Goal: Task Accomplishment & Management: Use online tool/utility

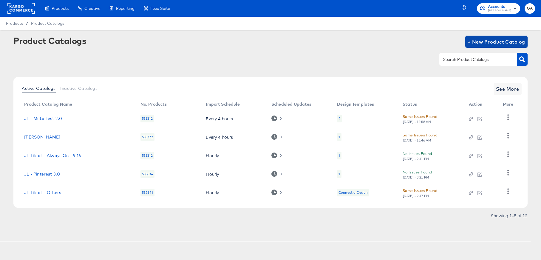
click at [483, 41] on span "+ New Product Catalog" at bounding box center [497, 42] width 58 height 8
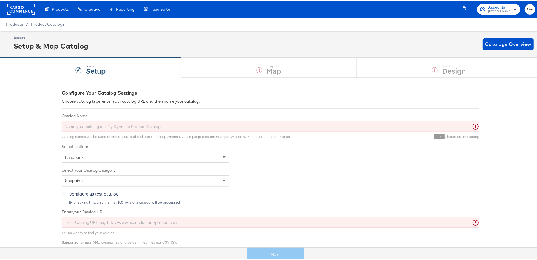
click at [117, 124] on input "Catalog Name" at bounding box center [271, 125] width 418 height 11
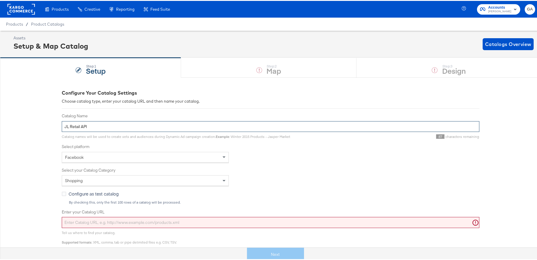
type input "JL Retail API"
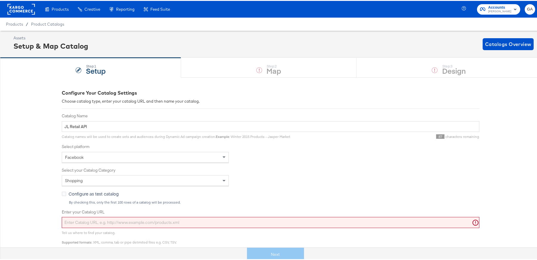
click at [92, 155] on div "Facebook" at bounding box center [145, 156] width 167 height 10
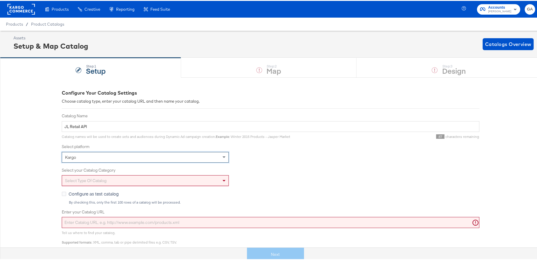
click at [87, 178] on div "Select type of catalog" at bounding box center [145, 180] width 167 height 10
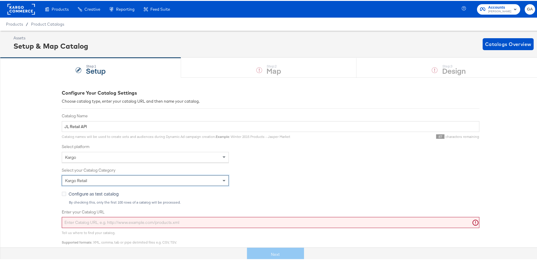
click at [87, 218] on input "Enter your Catalog URL" at bounding box center [271, 221] width 418 height 11
paste input "[URL][DOMAIN_NAME]"
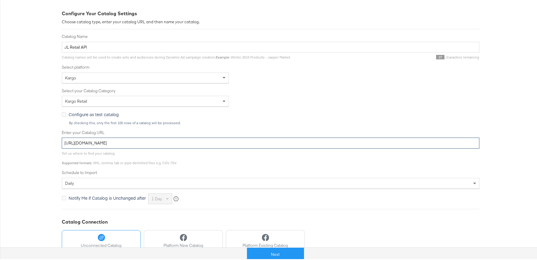
scroll to position [81, 0]
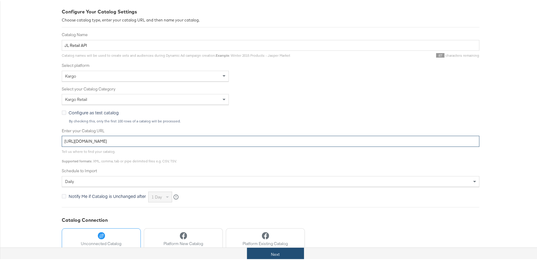
type input "[URL][DOMAIN_NAME]"
click at [266, 255] on button "Next" at bounding box center [275, 253] width 57 height 13
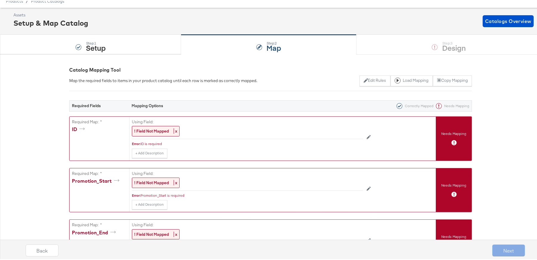
scroll to position [0, 0]
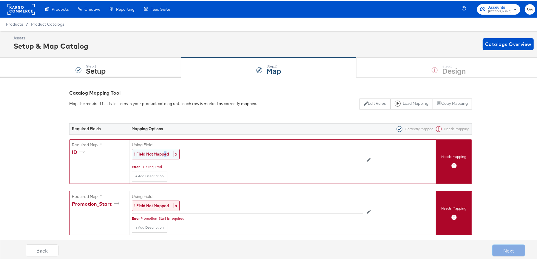
click at [163, 152] on strong "! Field Not Mapped" at bounding box center [151, 152] width 35 height 5
click at [163, 153] on div "Select..." at bounding box center [234, 153] width 204 height 10
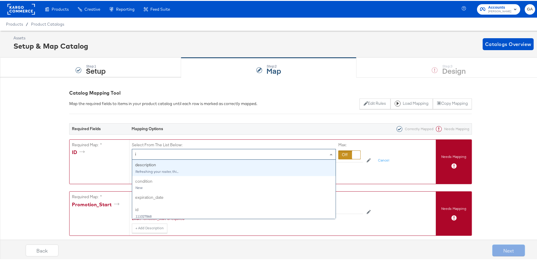
type input "id"
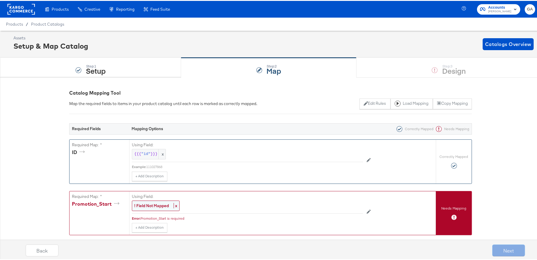
click at [162, 204] on strong "! Field Not Mapped" at bounding box center [151, 204] width 35 height 5
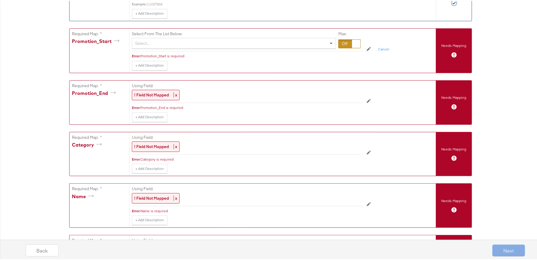
scroll to position [135, 0]
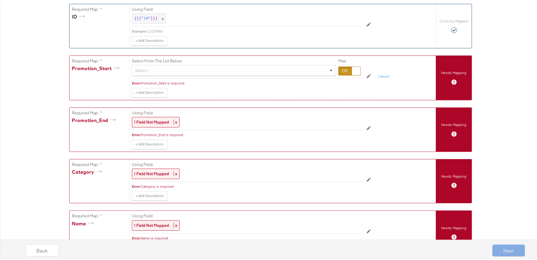
click at [331, 69] on span at bounding box center [331, 69] width 7 height 10
click at [341, 69] on div at bounding box center [349, 70] width 22 height 9
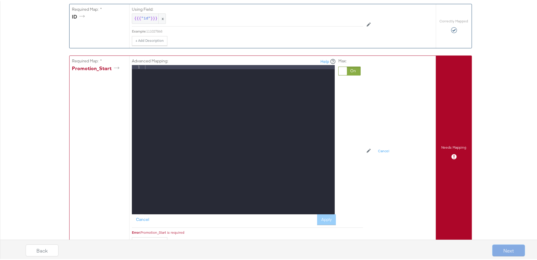
click at [185, 73] on div at bounding box center [239, 142] width 191 height 157
drag, startPoint x: 162, startPoint y: 64, endPoint x: 114, endPoint y: 63, distance: 48.1
click at [114, 63] on div "Required Map: * Promotion_Start Advanced Mapping: Help 1 [DATE] XXXXXXXXXXXXXXX…" at bounding box center [253, 151] width 366 height 193
click at [326, 216] on button "Apply" at bounding box center [326, 218] width 19 height 11
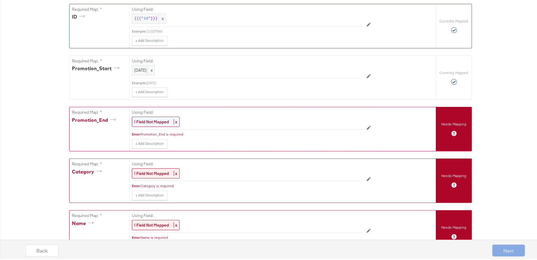
click at [148, 122] on strong "! Field Not Mapped" at bounding box center [151, 120] width 35 height 5
click at [343, 122] on div at bounding box center [349, 121] width 22 height 9
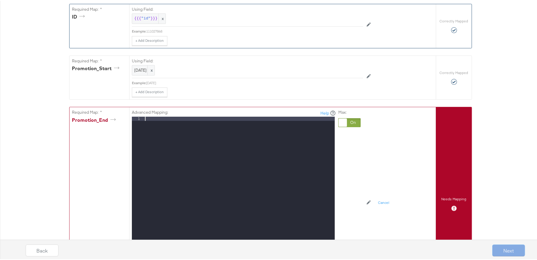
click at [238, 125] on div at bounding box center [239, 194] width 191 height 157
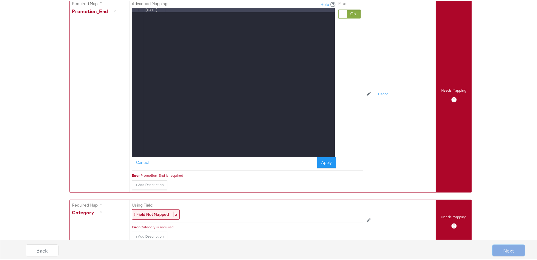
click at [317, 158] on button "Apply" at bounding box center [326, 161] width 19 height 11
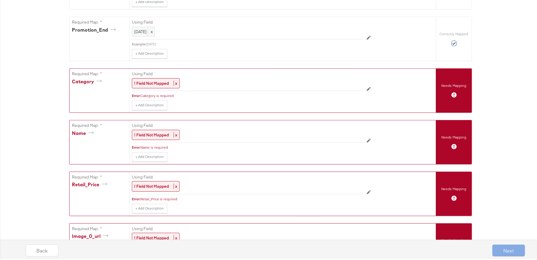
scroll to position [190, 0]
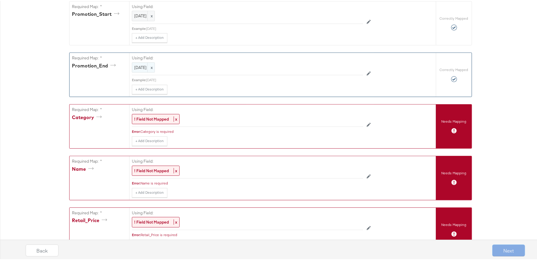
click at [147, 67] on span "[DATE]" at bounding box center [143, 67] width 18 height 6
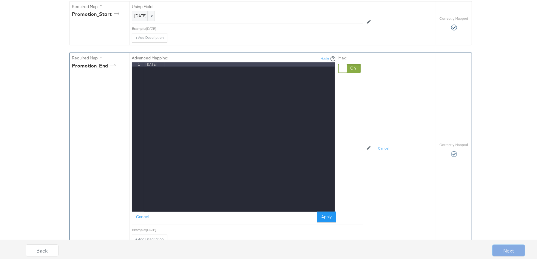
drag, startPoint x: 163, startPoint y: 63, endPoint x: 165, endPoint y: 70, distance: 7.0
click at [163, 64] on div "[DATE]" at bounding box center [239, 139] width 191 height 157
click at [324, 217] on button "Apply" at bounding box center [326, 216] width 19 height 11
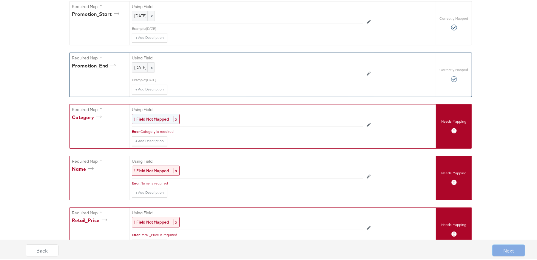
click at [156, 118] on strong "! Field Not Mapped" at bounding box center [151, 117] width 35 height 5
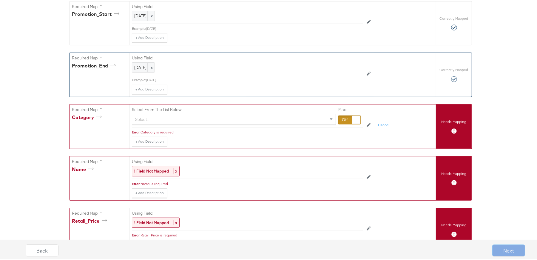
click at [156, 118] on div "Select..." at bounding box center [234, 118] width 204 height 10
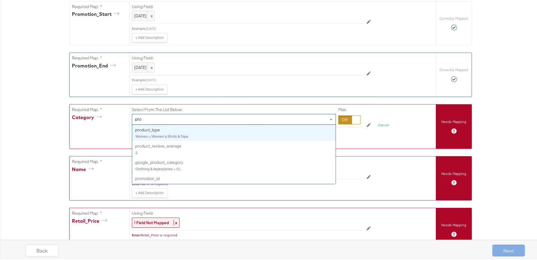
type input "prod"
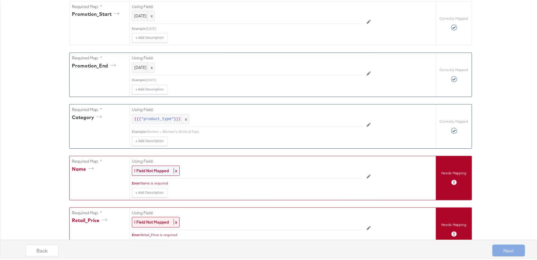
click at [162, 168] on strong "! Field Not Mapped" at bounding box center [151, 169] width 35 height 5
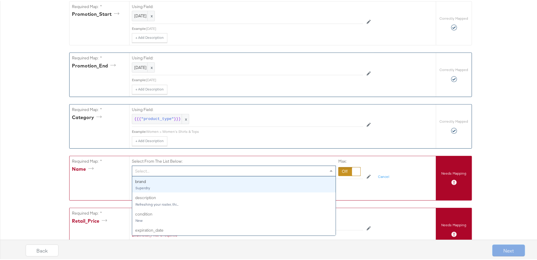
click at [161, 167] on div "Select..." at bounding box center [234, 170] width 204 height 10
type input "tit"
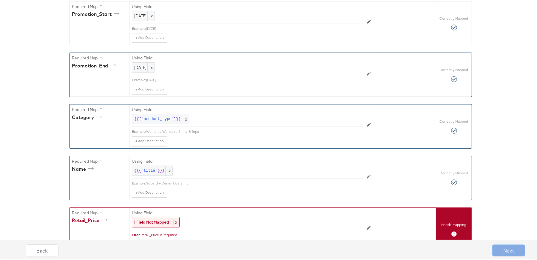
scroll to position [271, 0]
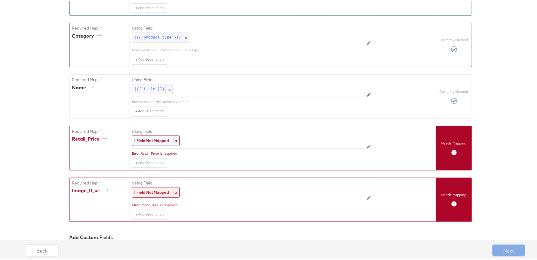
click at [154, 140] on strong "! Field Not Mapped" at bounding box center [151, 139] width 35 height 5
click at [153, 139] on div "Select..." at bounding box center [234, 140] width 204 height 10
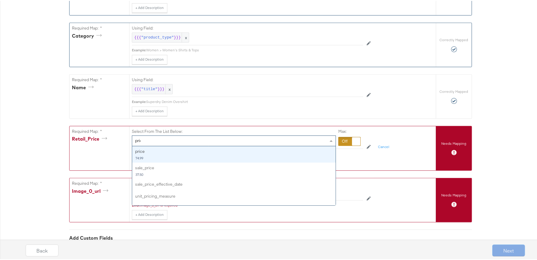
type input "price"
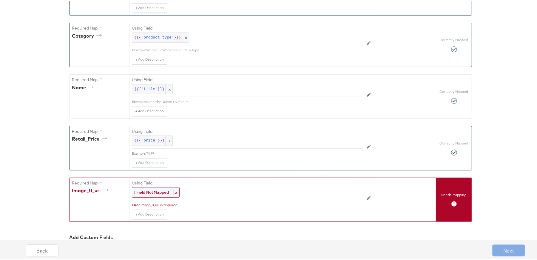
click at [151, 191] on strong "! Field Not Mapped" at bounding box center [151, 191] width 35 height 5
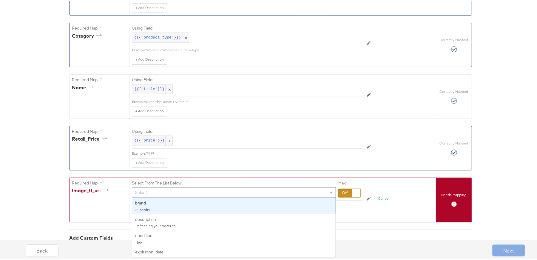
click at [151, 191] on div "Select..." at bounding box center [234, 192] width 204 height 10
type input "im"
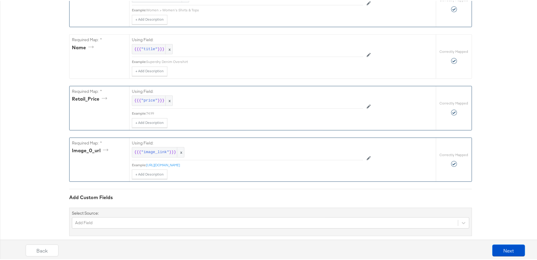
scroll to position [320, 0]
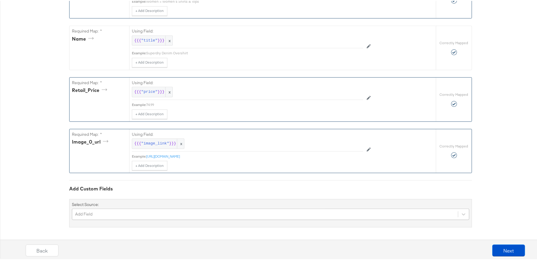
click at [147, 215] on div "Add Field" at bounding box center [270, 213] width 397 height 11
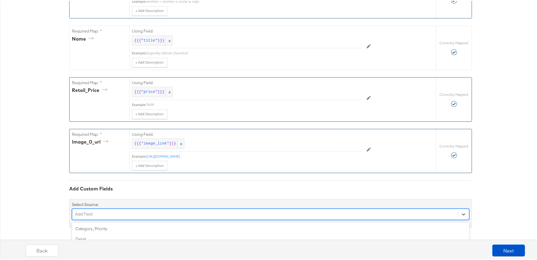
scroll to position [370, 0]
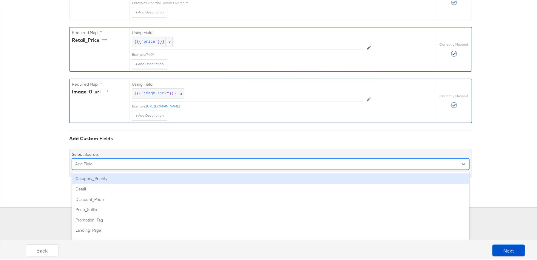
click at [133, 172] on div "Category_Priority" at bounding box center [270, 177] width 397 height 10
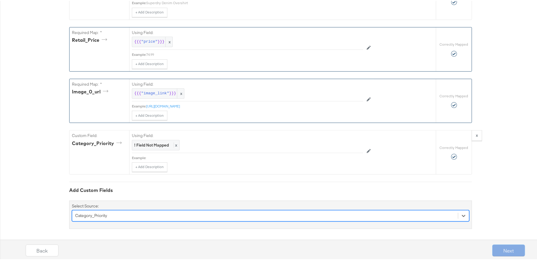
scroll to position [422, 0]
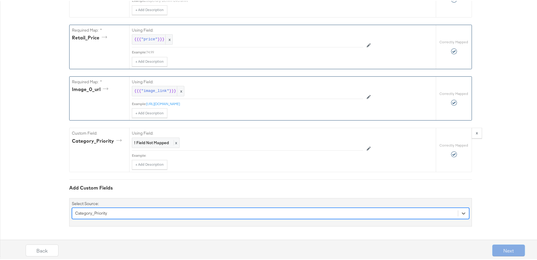
click at [141, 212] on div "option Category_Priority, selected. Select is focused ,type to refine list, pre…" at bounding box center [270, 212] width 397 height 11
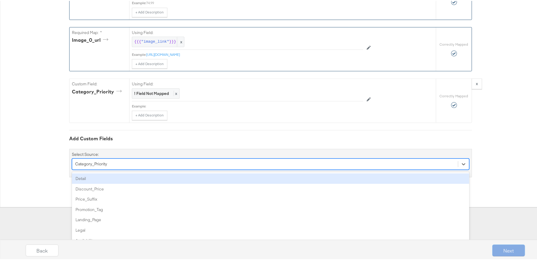
click at [105, 179] on div "Detail" at bounding box center [270, 177] width 397 height 10
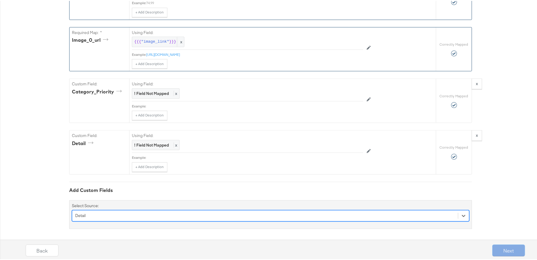
scroll to position [473, 0]
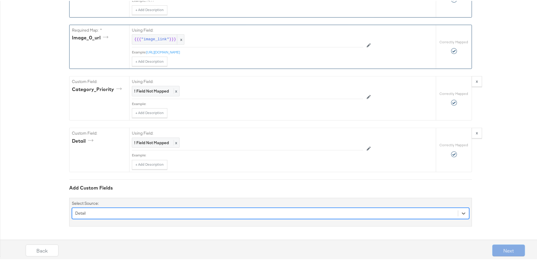
click at [121, 211] on div "option Detail, selected. Select is focused ,type to refine list, press Down to …" at bounding box center [270, 212] width 397 height 11
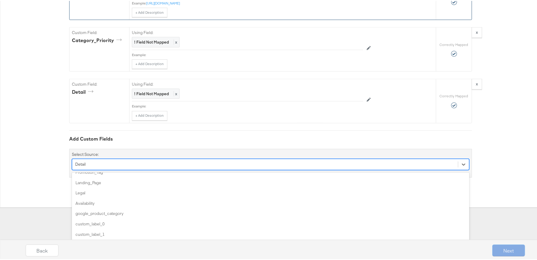
scroll to position [0, 0]
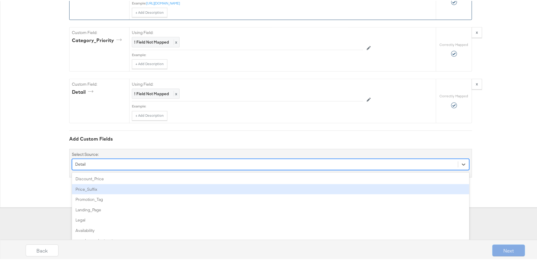
click at [101, 183] on div "Price_Suffix" at bounding box center [270, 188] width 397 height 10
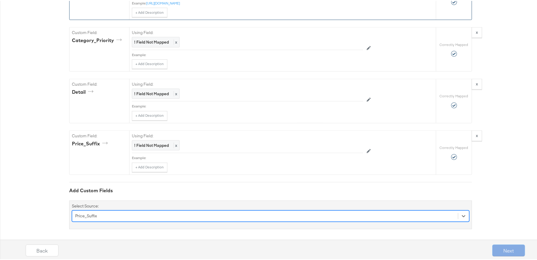
scroll to position [525, 0]
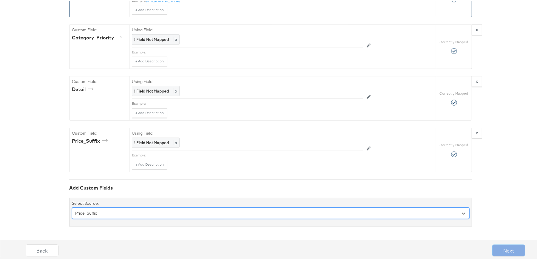
click at [100, 212] on div "option Price_Suffix, selected. Select is focused ,type to refine list, press Do…" at bounding box center [270, 212] width 397 height 11
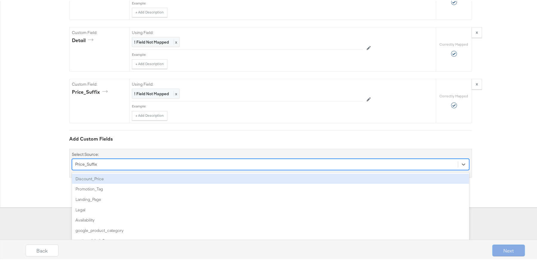
click at [95, 179] on div "Discount_Price" at bounding box center [270, 178] width 397 height 10
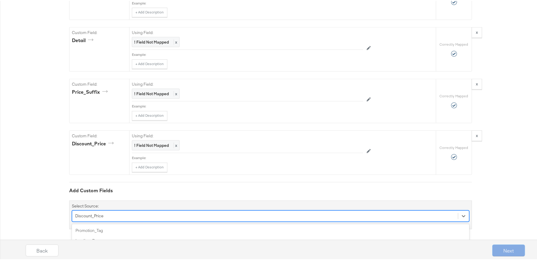
click at [107, 214] on div "option Discount_Price, selected. option google_product_category focused, 5 of 9…" at bounding box center [270, 214] width 397 height 11
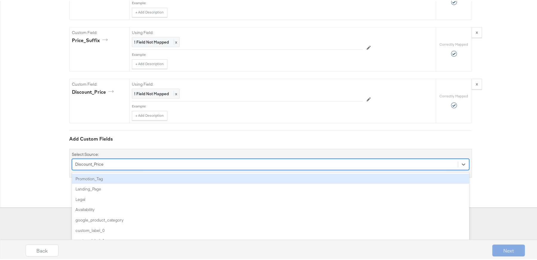
click at [96, 181] on div "Promotion_Tag" at bounding box center [270, 178] width 397 height 10
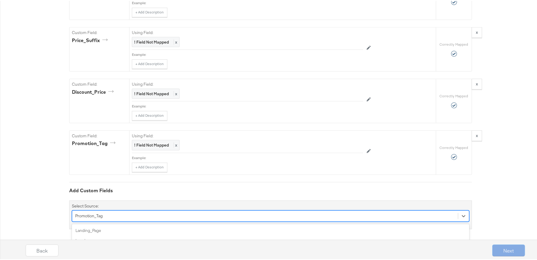
click at [110, 214] on div "option Promotion_Tag, selected. option custom_label_0 focused, 5 of 90. 90 resu…" at bounding box center [270, 214] width 397 height 11
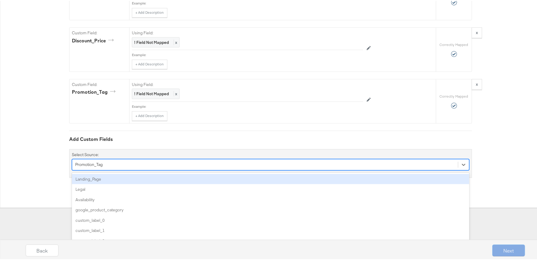
click at [93, 178] on div "Landing_Page" at bounding box center [270, 178] width 397 height 10
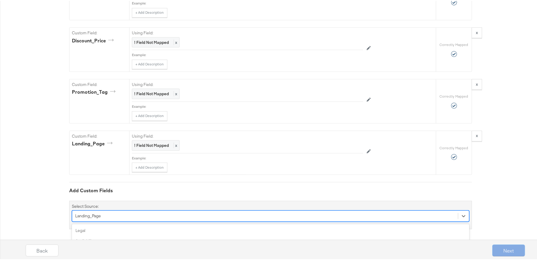
click at [111, 215] on div "option Landing_Page, selected. option custom_label_1 focused, 5 of 89. 89 resul…" at bounding box center [270, 214] width 397 height 11
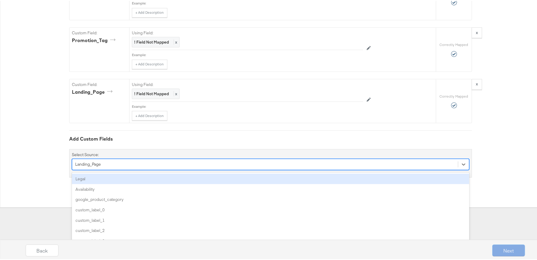
click at [89, 177] on div "Legal" at bounding box center [270, 178] width 397 height 10
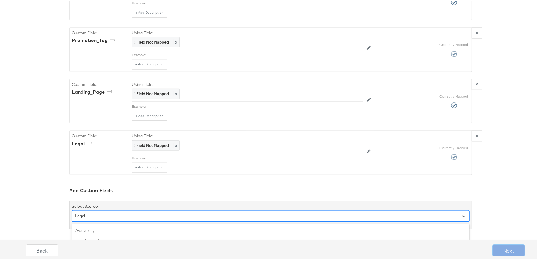
click at [115, 215] on div "option Legal, selected. option custom_label_2 focused, 5 of 88. 88 results avai…" at bounding box center [270, 214] width 397 height 11
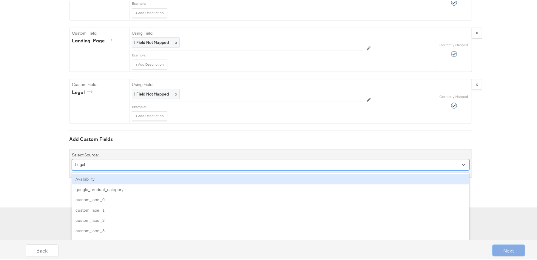
click at [91, 178] on div "Availability" at bounding box center [270, 178] width 397 height 10
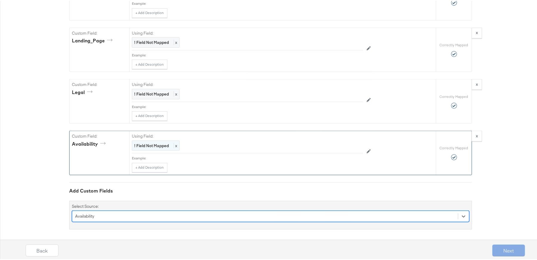
click at [163, 143] on strong "! Field Not Mapped" at bounding box center [151, 144] width 35 height 5
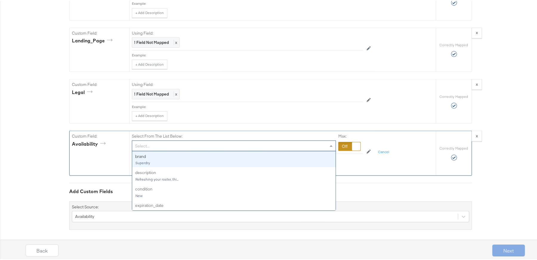
click at [156, 142] on div "Select..." at bounding box center [234, 145] width 204 height 10
type input "av"
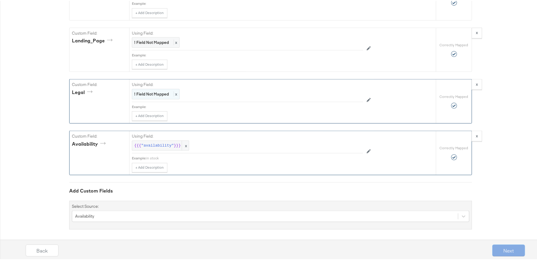
click at [150, 88] on div "! Field Not Mapped x" at bounding box center [156, 93] width 48 height 10
click at [151, 91] on div "Select..." at bounding box center [234, 93] width 204 height 10
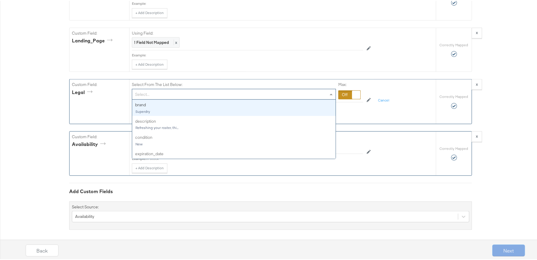
click at [341, 93] on div at bounding box center [349, 94] width 22 height 9
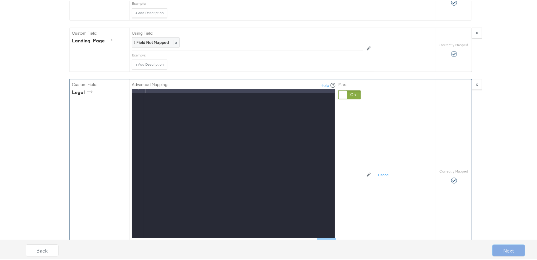
click at [249, 93] on div at bounding box center [239, 166] width 191 height 157
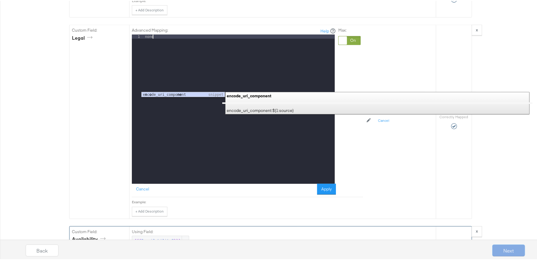
click at [327, 185] on button "Apply" at bounding box center [326, 188] width 19 height 11
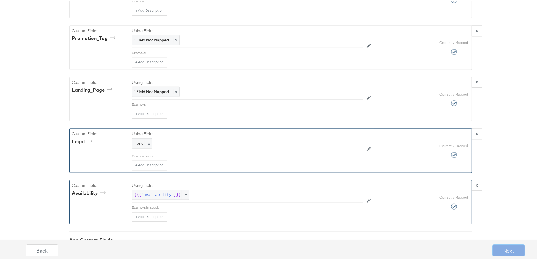
scroll to position [678, 0]
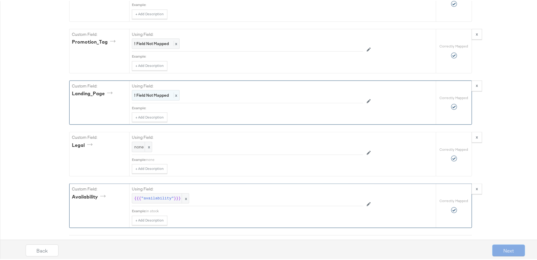
click at [144, 93] on strong "! Field Not Mapped" at bounding box center [151, 94] width 35 height 5
click at [144, 93] on div "Select..." at bounding box center [234, 95] width 204 height 10
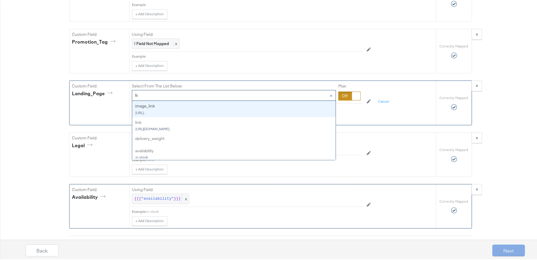
type input "link"
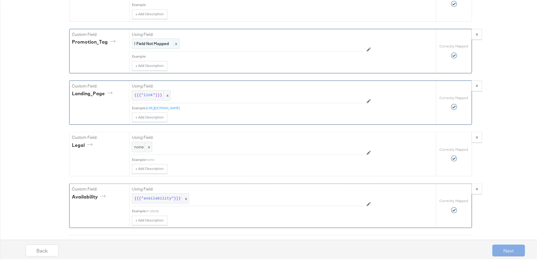
click at [160, 41] on strong "! Field Not Mapped" at bounding box center [151, 42] width 35 height 5
click at [160, 41] on div "Select..." at bounding box center [234, 43] width 204 height 10
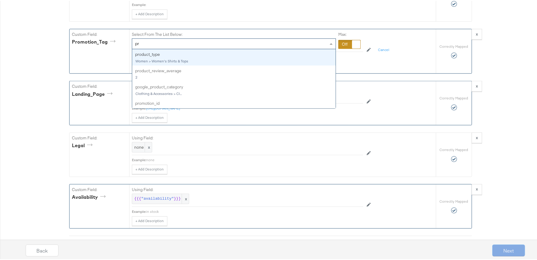
type input "p"
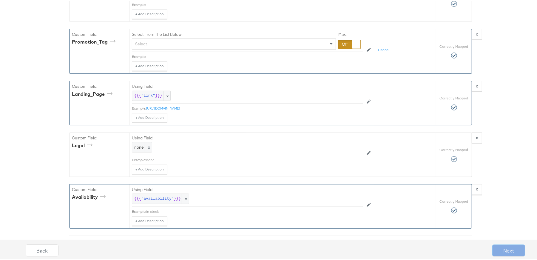
click at [340, 41] on div at bounding box center [349, 43] width 22 height 9
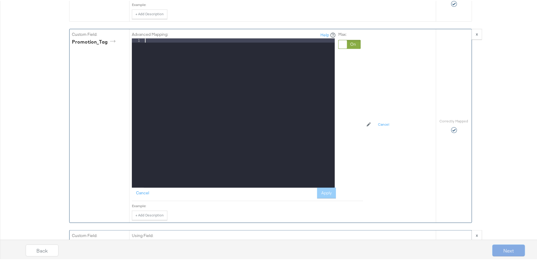
click at [216, 40] on div at bounding box center [239, 116] width 191 height 157
click at [323, 192] on button "Apply" at bounding box center [326, 192] width 19 height 11
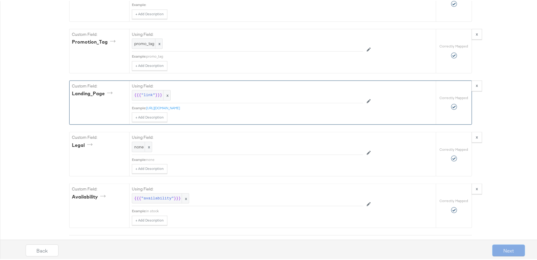
scroll to position [597, 0]
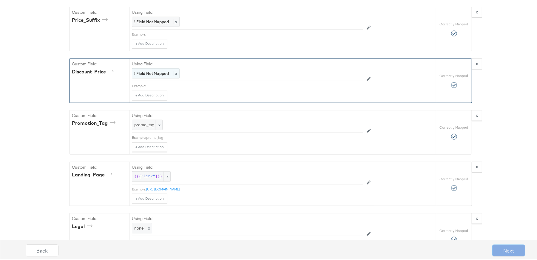
click at [155, 71] on strong "! Field Not Mapped" at bounding box center [151, 72] width 35 height 5
click at [155, 72] on div "Select..." at bounding box center [234, 73] width 204 height 10
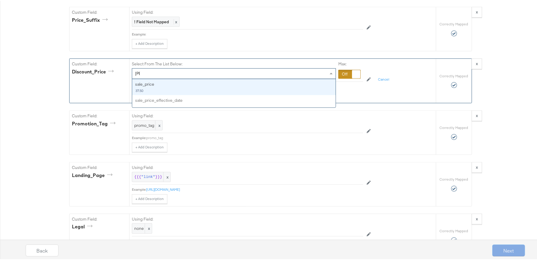
type input "sale"
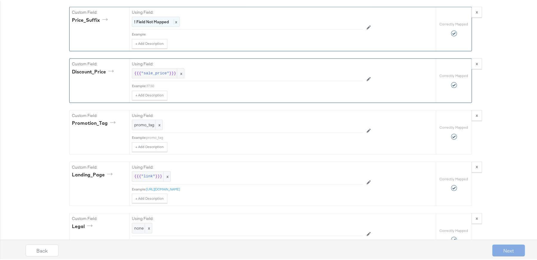
click at [158, 21] on strong "! Field Not Mapped" at bounding box center [151, 20] width 35 height 5
click at [158, 21] on div "Select..." at bounding box center [234, 21] width 204 height 10
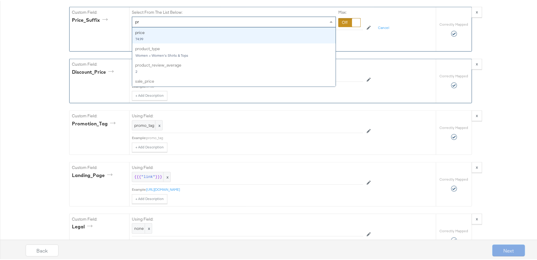
type input "p"
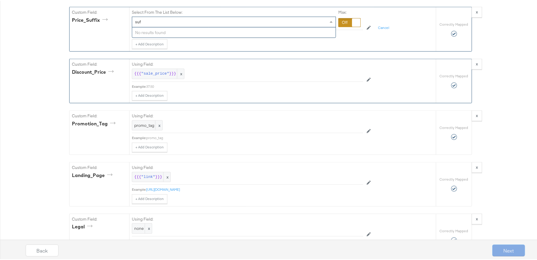
type input "su"
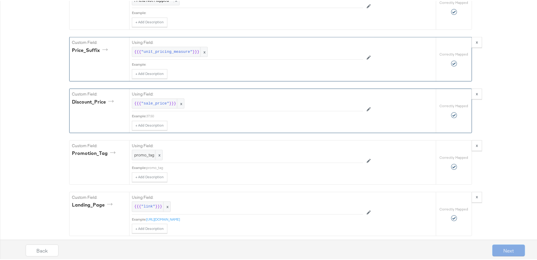
scroll to position [515, 0]
click at [156, 41] on label "Using Field:" at bounding box center [247, 41] width 231 height 6
click at [155, 47] on div "! Field Not Mapped x" at bounding box center [156, 51] width 48 height 10
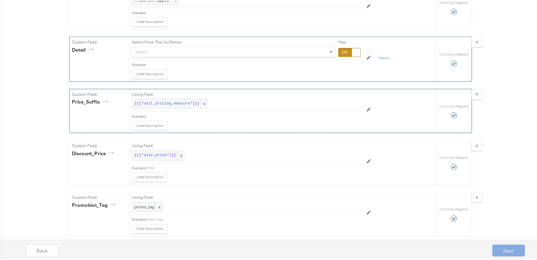
click at [154, 51] on div "Select..." at bounding box center [234, 51] width 204 height 10
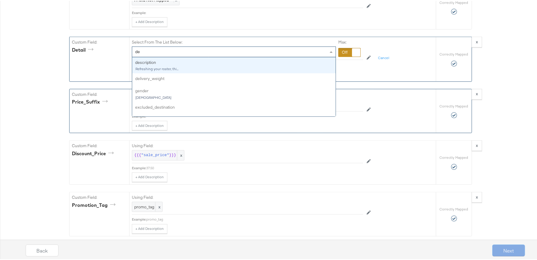
type input "des"
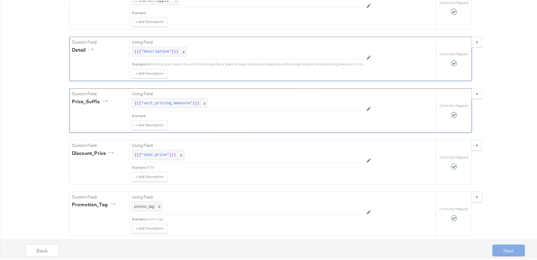
scroll to position [461, 0]
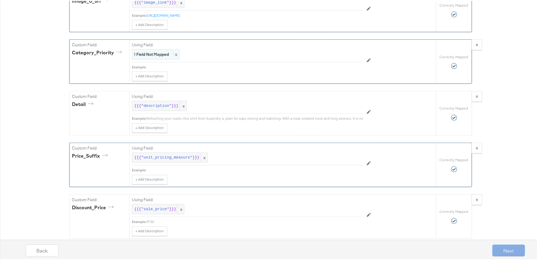
click at [155, 48] on div "! Field Not Mapped x" at bounding box center [156, 53] width 48 height 10
click at [155, 53] on div "Select..." at bounding box center [234, 54] width 204 height 10
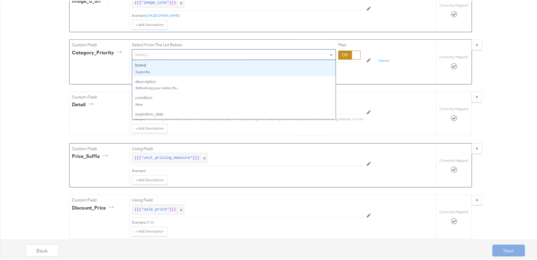
click at [345, 51] on div at bounding box center [349, 54] width 22 height 9
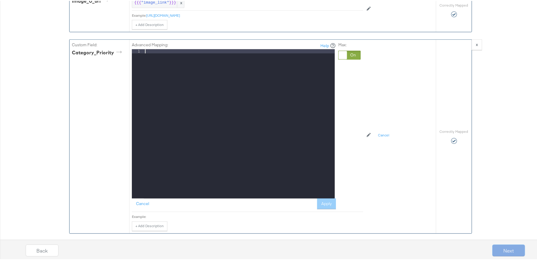
click at [236, 57] on div at bounding box center [239, 126] width 191 height 157
drag, startPoint x: 320, startPoint y: 203, endPoint x: 319, endPoint y: 198, distance: 4.3
click at [320, 203] on button "Apply" at bounding box center [326, 203] width 19 height 11
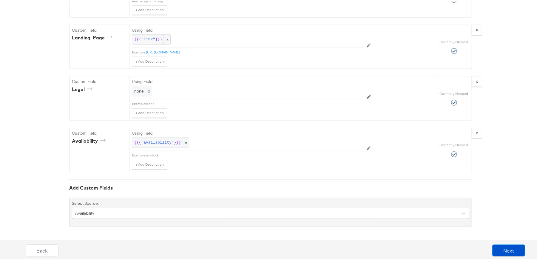
scroll to position [786, 0]
click at [409, 211] on div "Availability" at bounding box center [270, 212] width 397 height 11
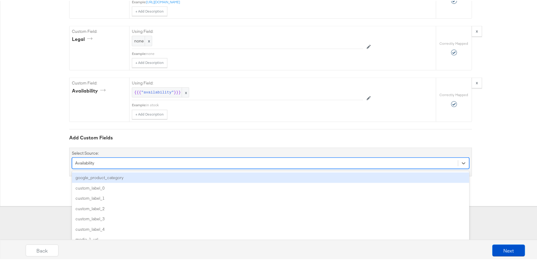
click at [272, 176] on div "google_product_category" at bounding box center [270, 177] width 397 height 10
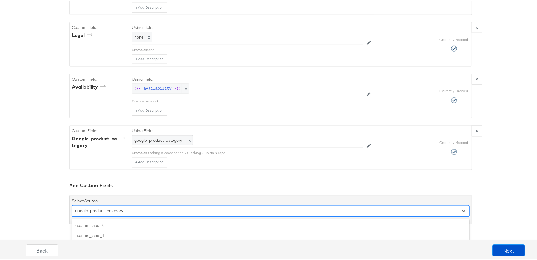
scroll to position [838, 0]
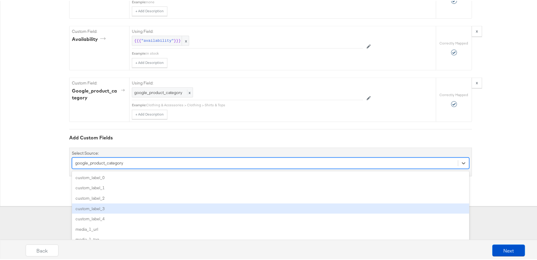
click at [414, 168] on div "option google_product_category, selected. option custom_label_3 focused, 4 of 8…" at bounding box center [270, 162] width 397 height 11
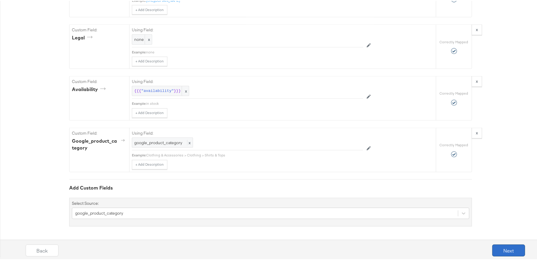
click at [510, 247] on button "Next" at bounding box center [508, 250] width 33 height 12
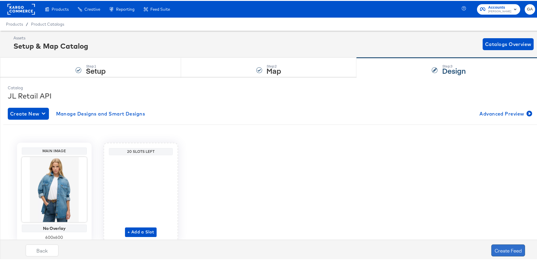
click at [502, 249] on button "Create Feed" at bounding box center [508, 250] width 34 height 12
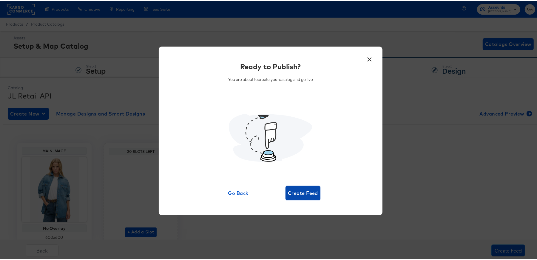
click at [317, 192] on button "Create Feed" at bounding box center [303, 192] width 35 height 14
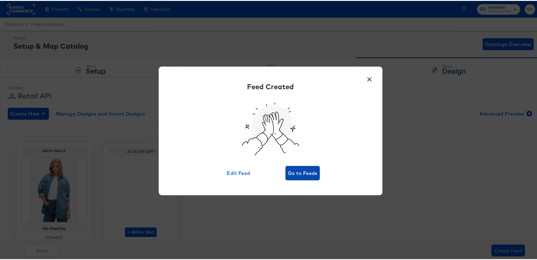
click at [306, 173] on span "Go to Feeds" at bounding box center [303, 172] width 30 height 8
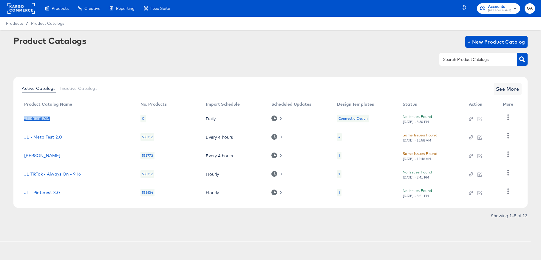
drag, startPoint x: 56, startPoint y: 117, endPoint x: 24, endPoint y: 118, distance: 31.4
click at [24, 118] on div "JL Retail API" at bounding box center [76, 118] width 104 height 5
copy link "JL Retail API"
